Goal: Task Accomplishment & Management: Use online tool/utility

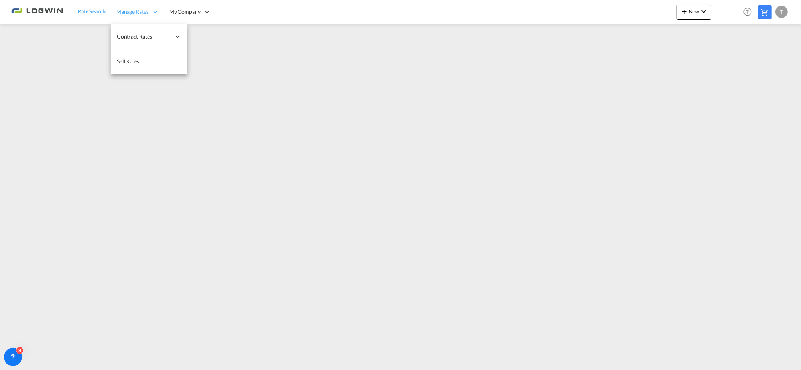
click at [128, 13] on span "Manage Rates" at bounding box center [132, 12] width 32 height 8
click at [208, 37] on span "My Rate Files" at bounding box center [208, 36] width 31 height 6
click at [94, 11] on span "Rate Search" at bounding box center [91, 11] width 27 height 6
click at [220, 40] on span "My Rate Files" at bounding box center [208, 37] width 31 height 8
click at [90, 8] on span "Rate Search" at bounding box center [91, 11] width 27 height 6
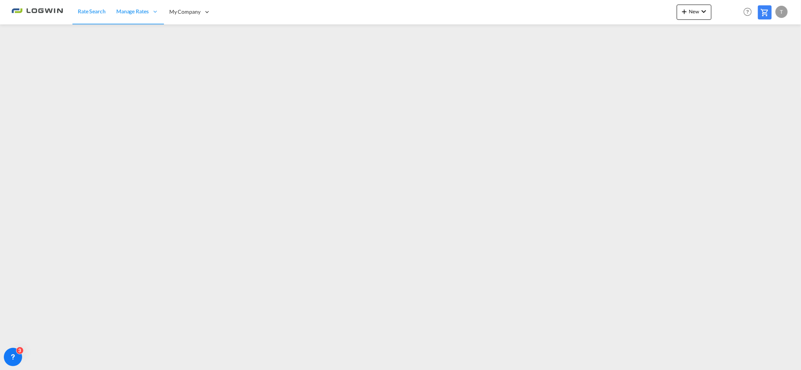
click at [629, 16] on div "Rate Search Manage Rates Contract Rates My Rate Files Maintain Rates Single Upd…" at bounding box center [400, 12] width 778 height 24
click at [703, 14] on md-icon "icon-chevron-down" at bounding box center [703, 11] width 9 height 9
click at [730, 59] on span "Ratesheet" at bounding box center [725, 57] width 8 height 15
click at [682, 12] on md-icon "icon-plus 400-fg" at bounding box center [684, 11] width 9 height 9
click at [738, 60] on div "Ratesheet" at bounding box center [735, 57] width 28 height 19
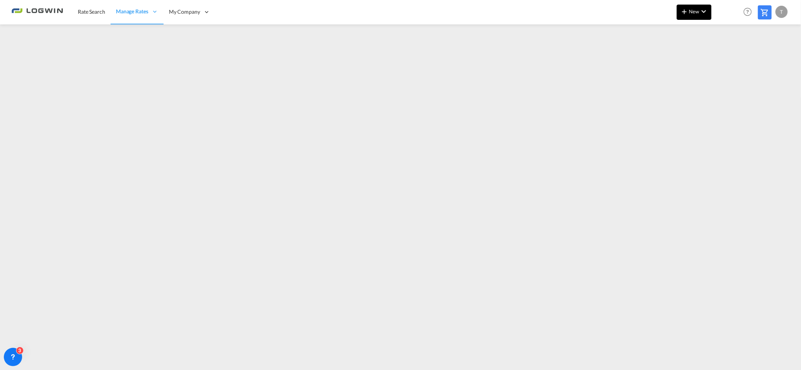
click at [686, 11] on md-icon "icon-plus 400-fg" at bounding box center [684, 11] width 9 height 9
click at [730, 54] on span "Ratesheet" at bounding box center [725, 57] width 8 height 15
click at [780, 10] on div "T" at bounding box center [782, 12] width 12 height 12
click at [758, 58] on button "Logout" at bounding box center [773, 58] width 50 height 15
